Goal: Task Accomplishment & Management: Complete application form

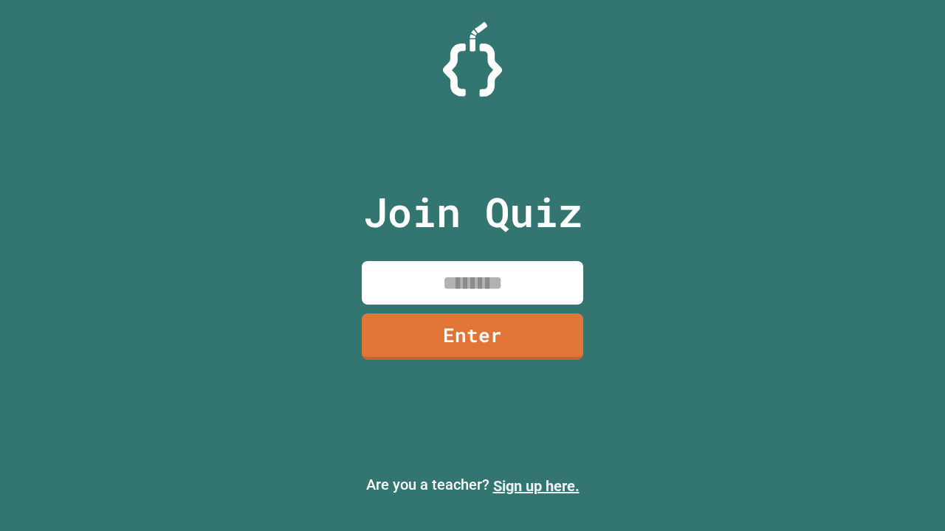
click at [536, 486] on link "Sign up here." at bounding box center [536, 487] width 86 height 18
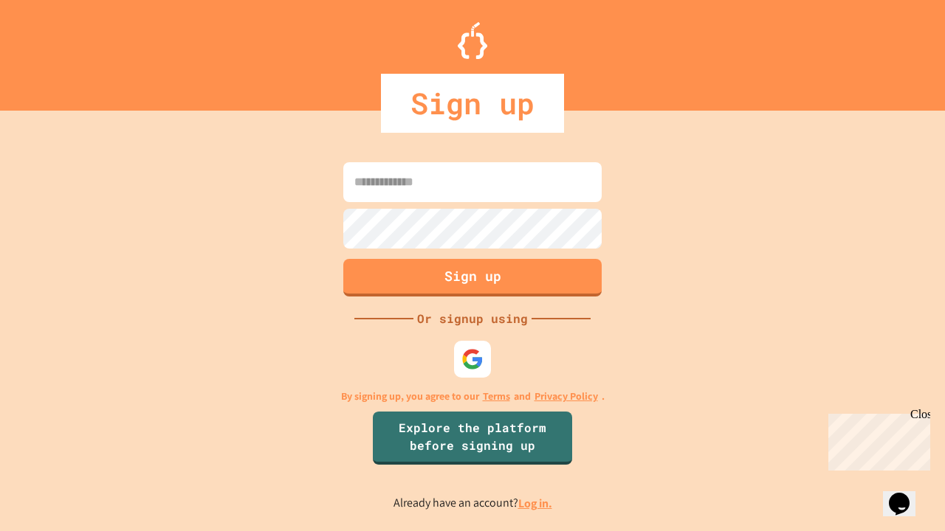
click at [536, 503] on link "Log in." at bounding box center [535, 504] width 34 height 16
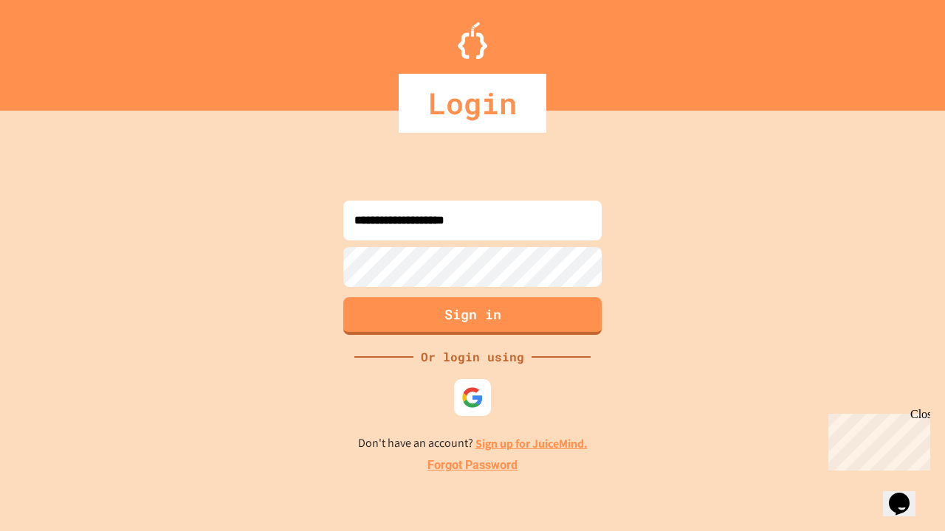
type input "**********"
